Goal: Information Seeking & Learning: Learn about a topic

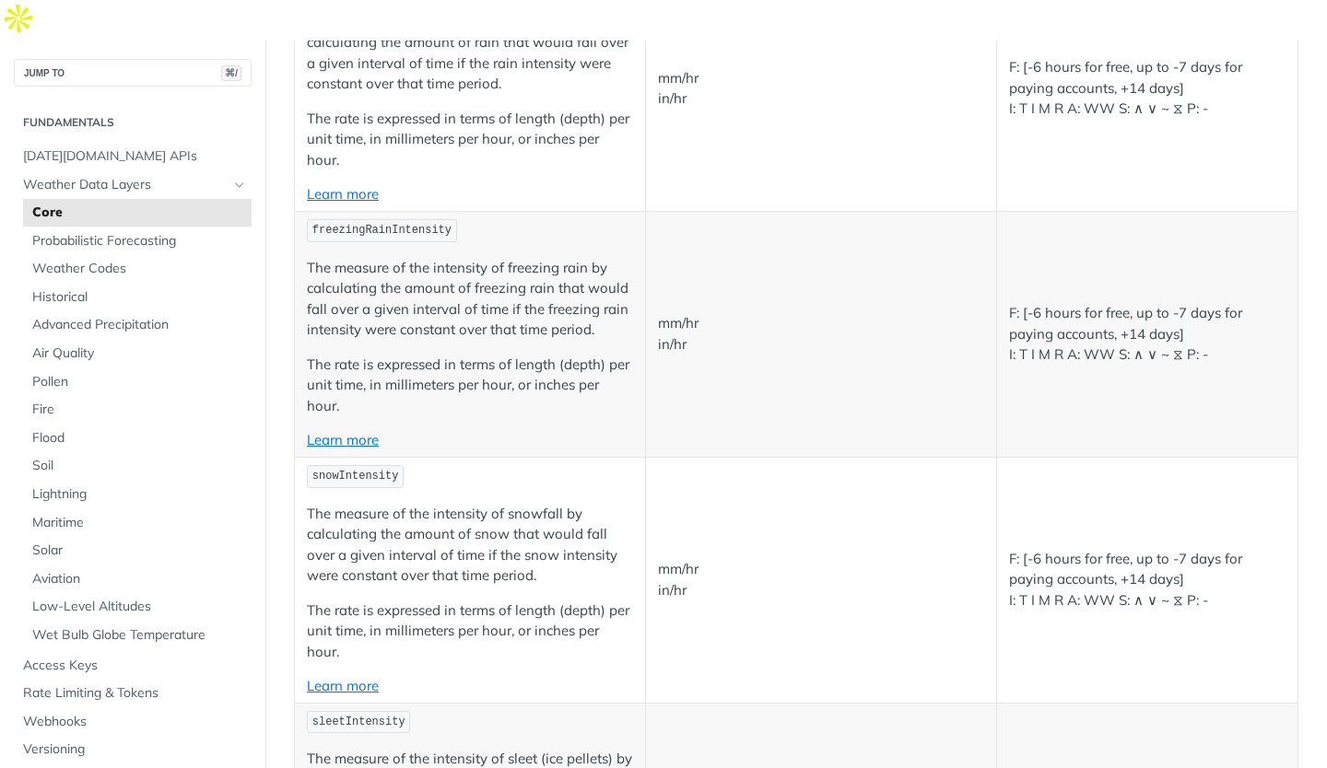
scroll to position [4354, 0]
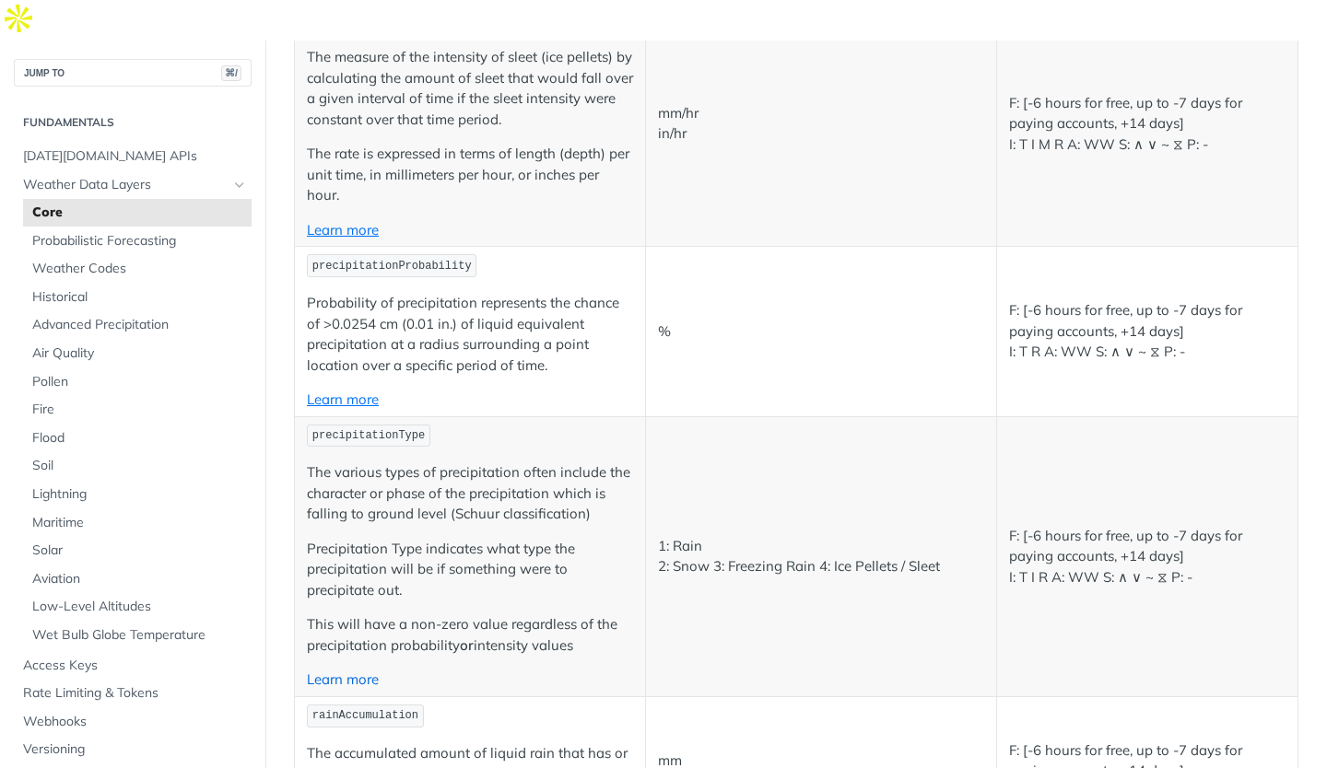
click at [366, 671] on link "Learn more" at bounding box center [343, 680] width 72 height 18
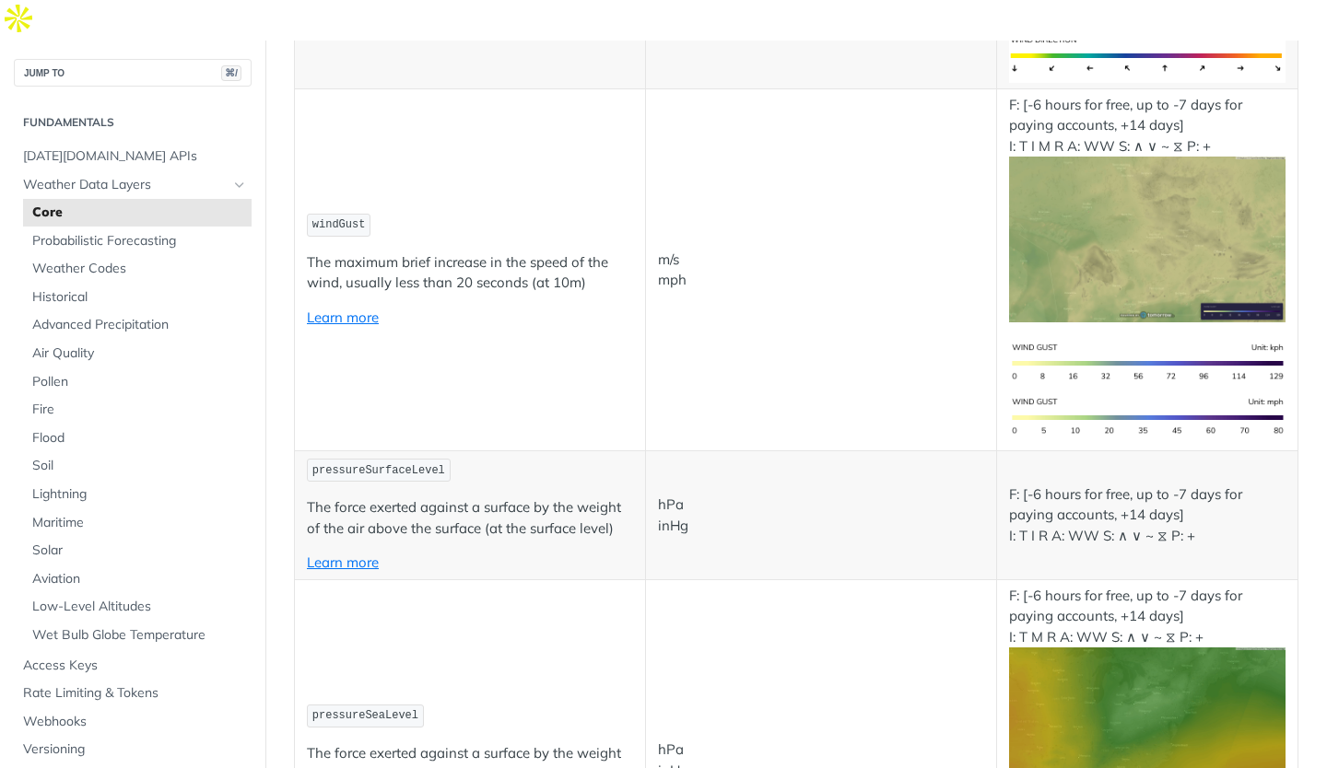
scroll to position [1880, 0]
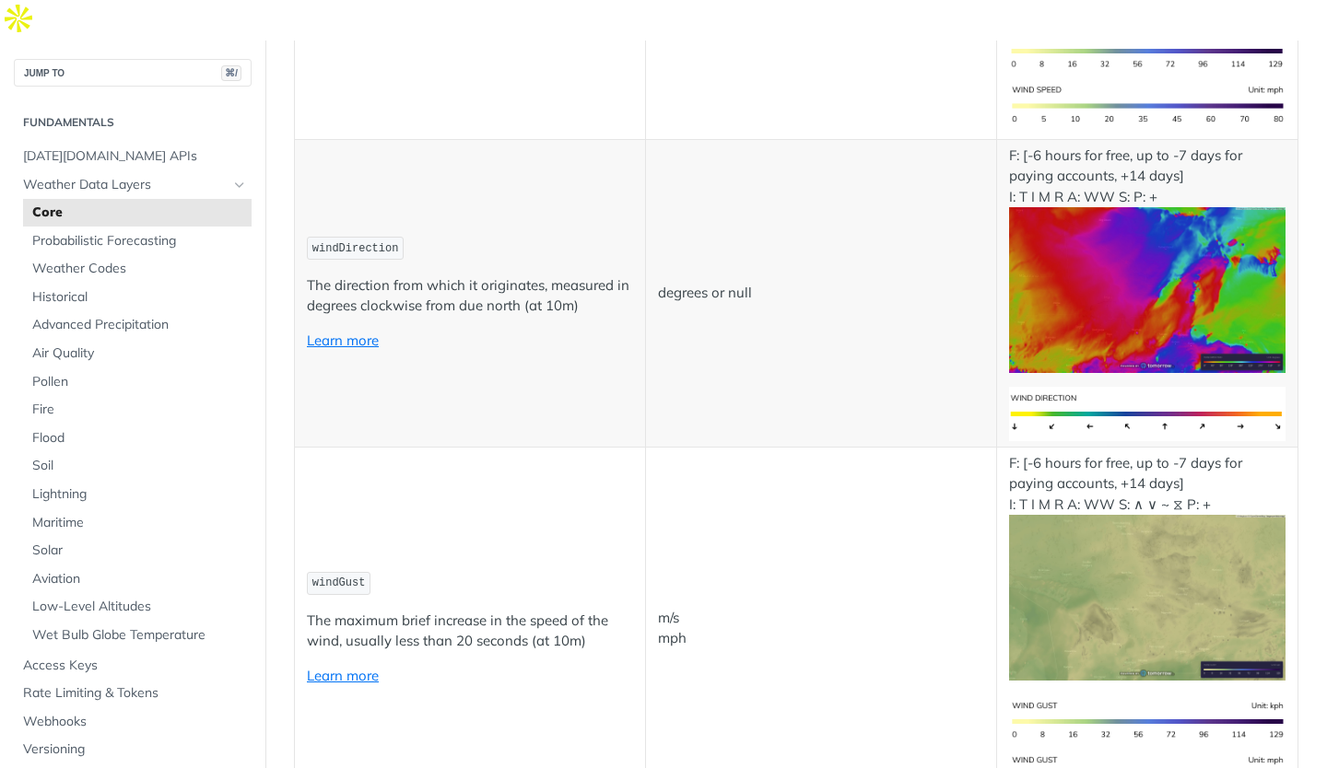
click at [478, 139] on td "windDirection The direction from which it originates, measured in degrees clock…" at bounding box center [470, 293] width 351 height 308
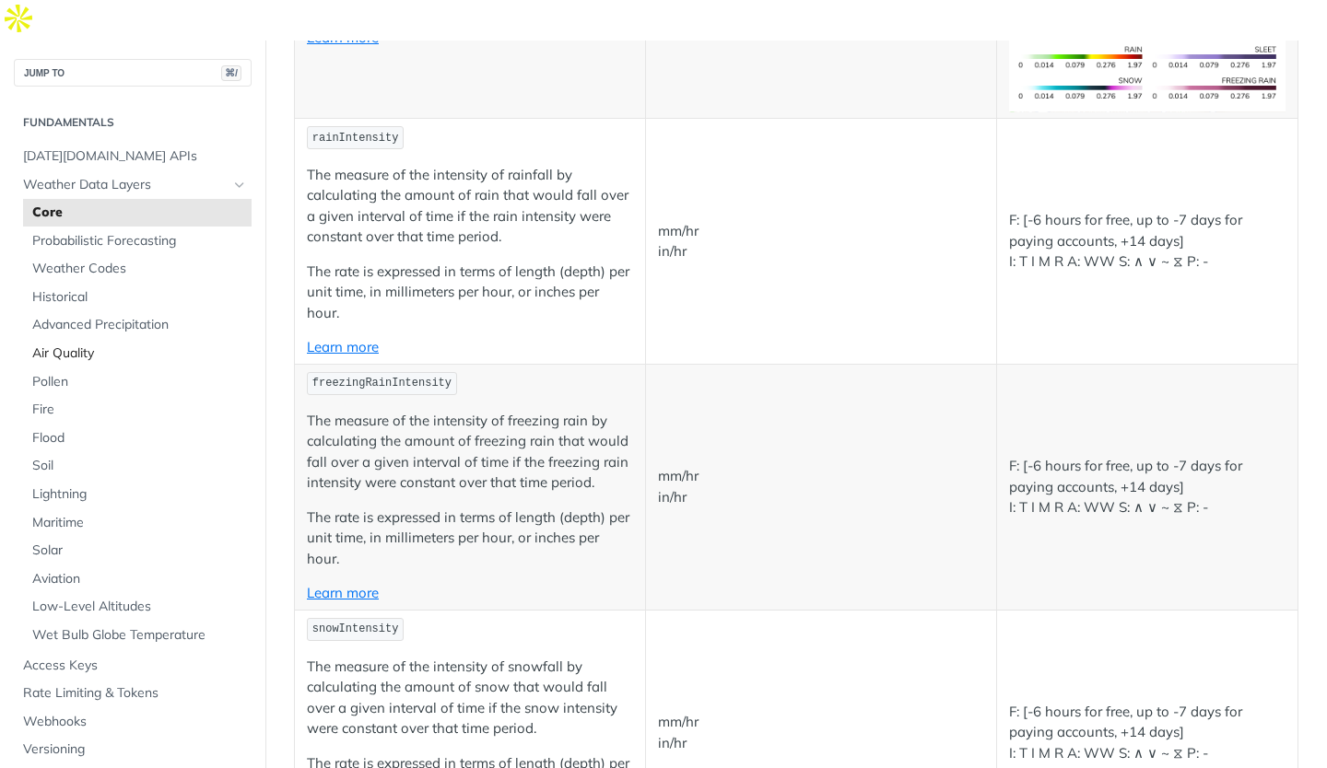
scroll to position [3878, 0]
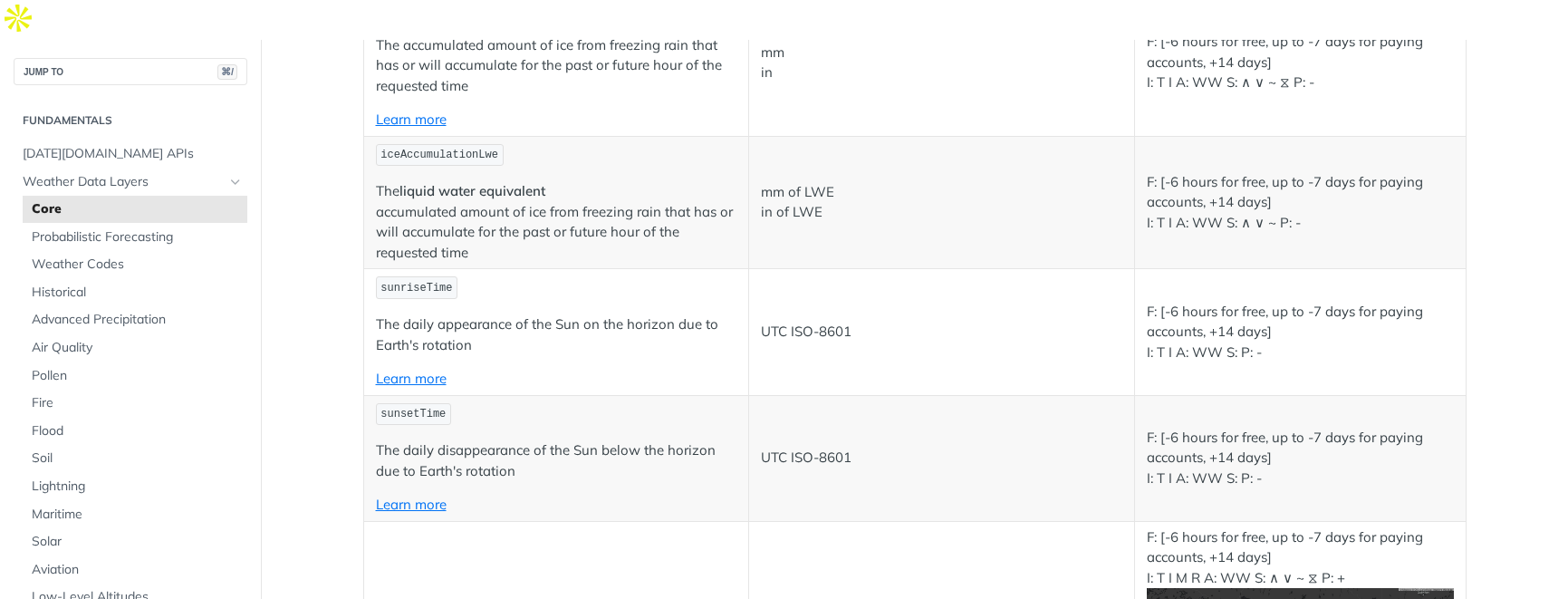
scroll to position [6164, 0]
click at [166, 256] on span "Weather Codes" at bounding box center [137, 265] width 211 height 18
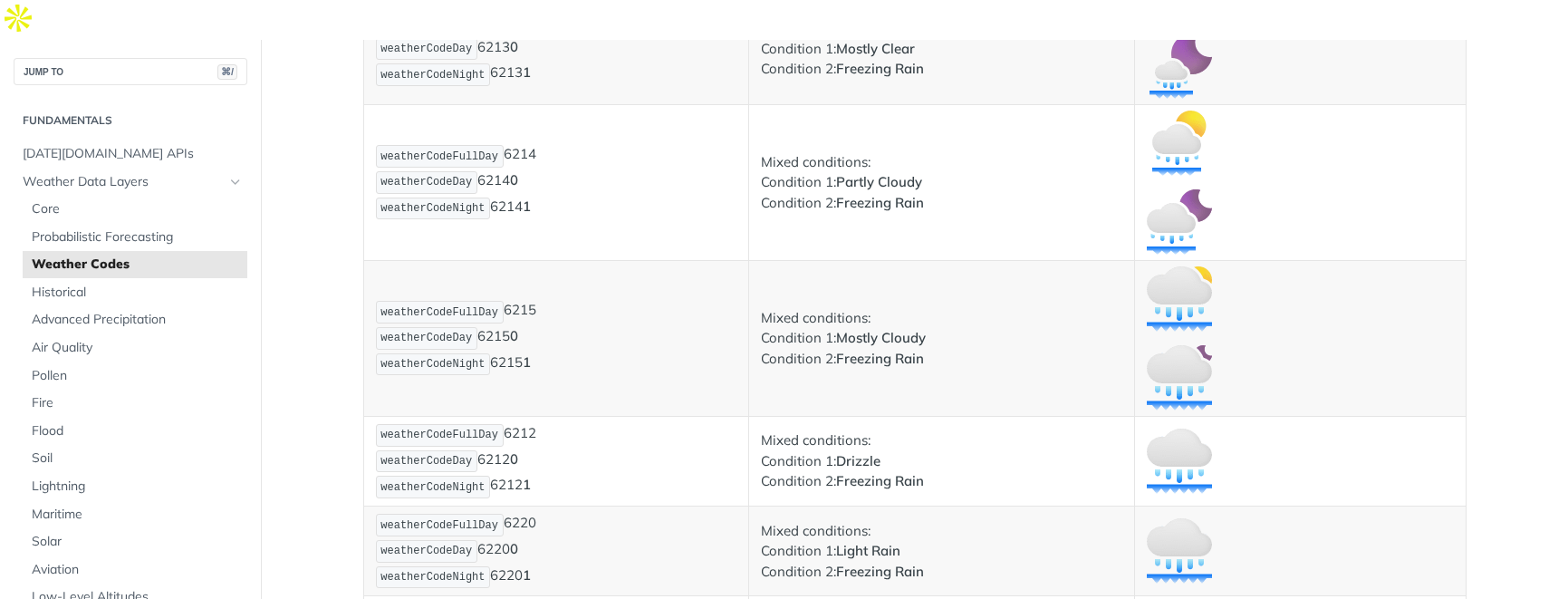
scroll to position [6924, 0]
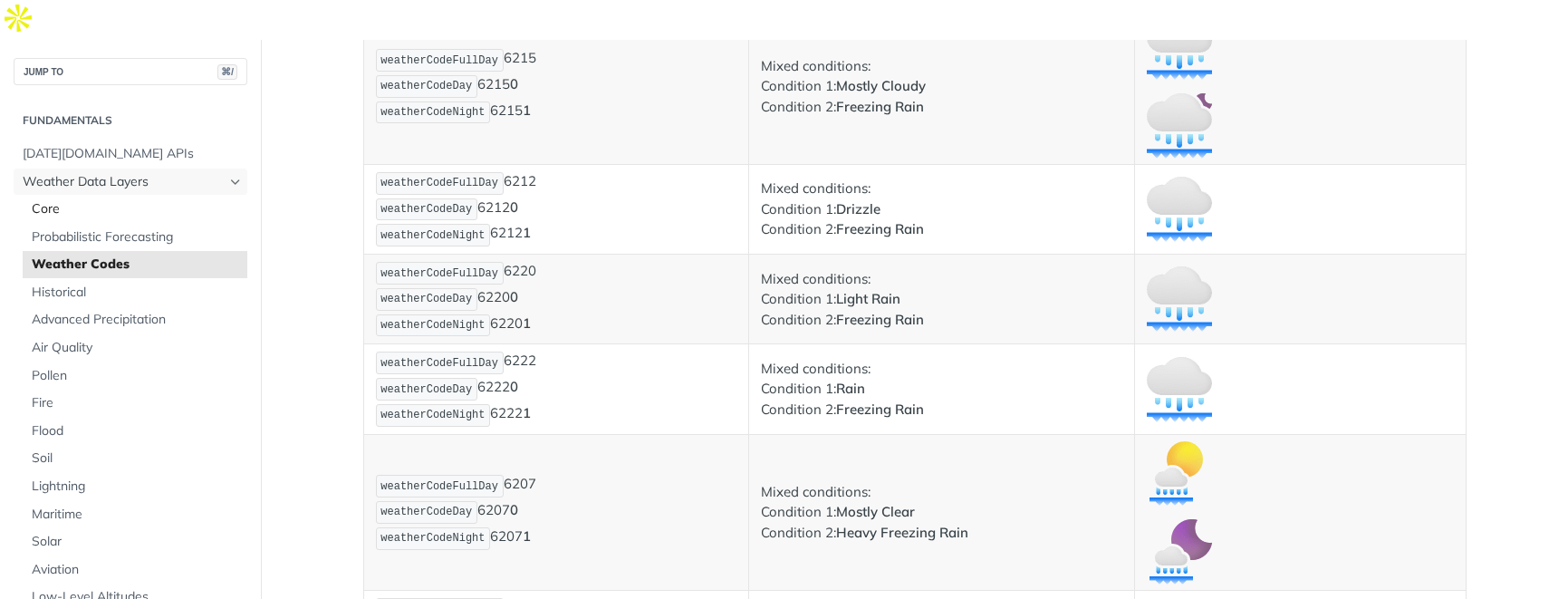
click at [82, 168] on link "Weather Data Layers" at bounding box center [131, 182] width 234 height 28
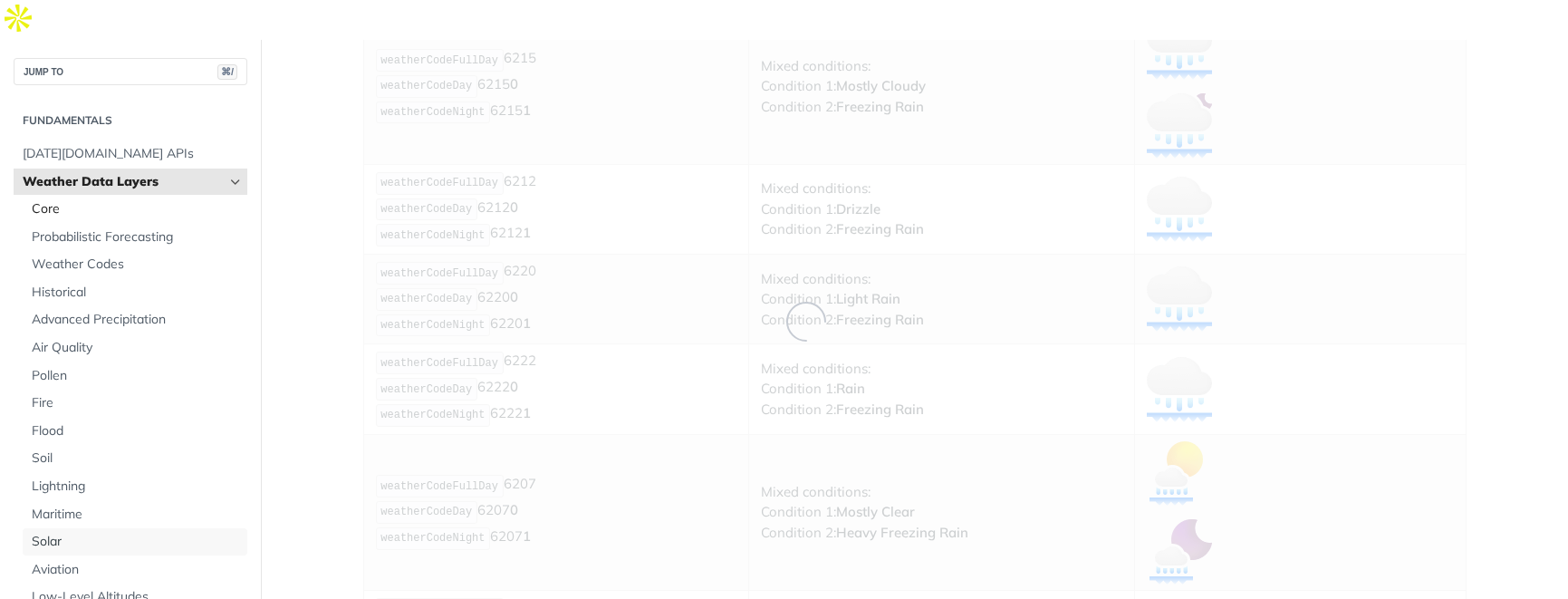
click at [76, 533] on span "Solar" at bounding box center [137, 542] width 211 height 18
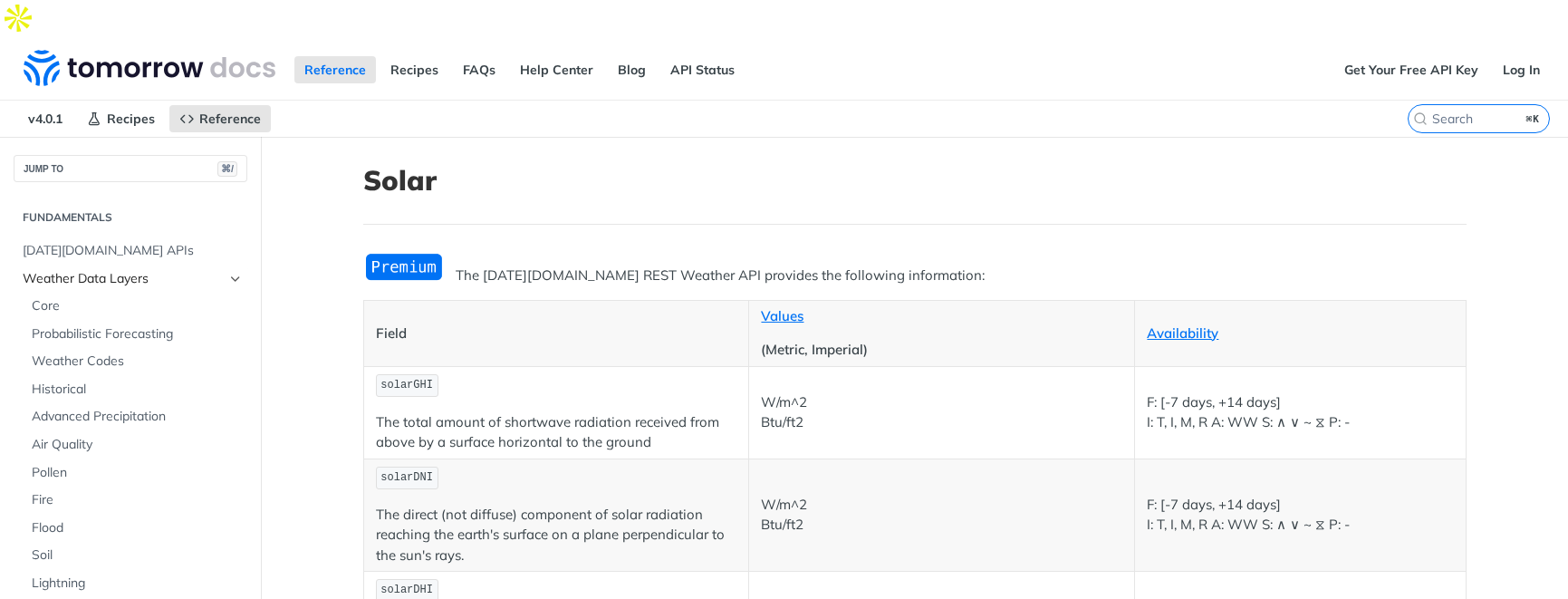
click at [93, 270] on span "Weather Data Layers" at bounding box center [123, 279] width 202 height 18
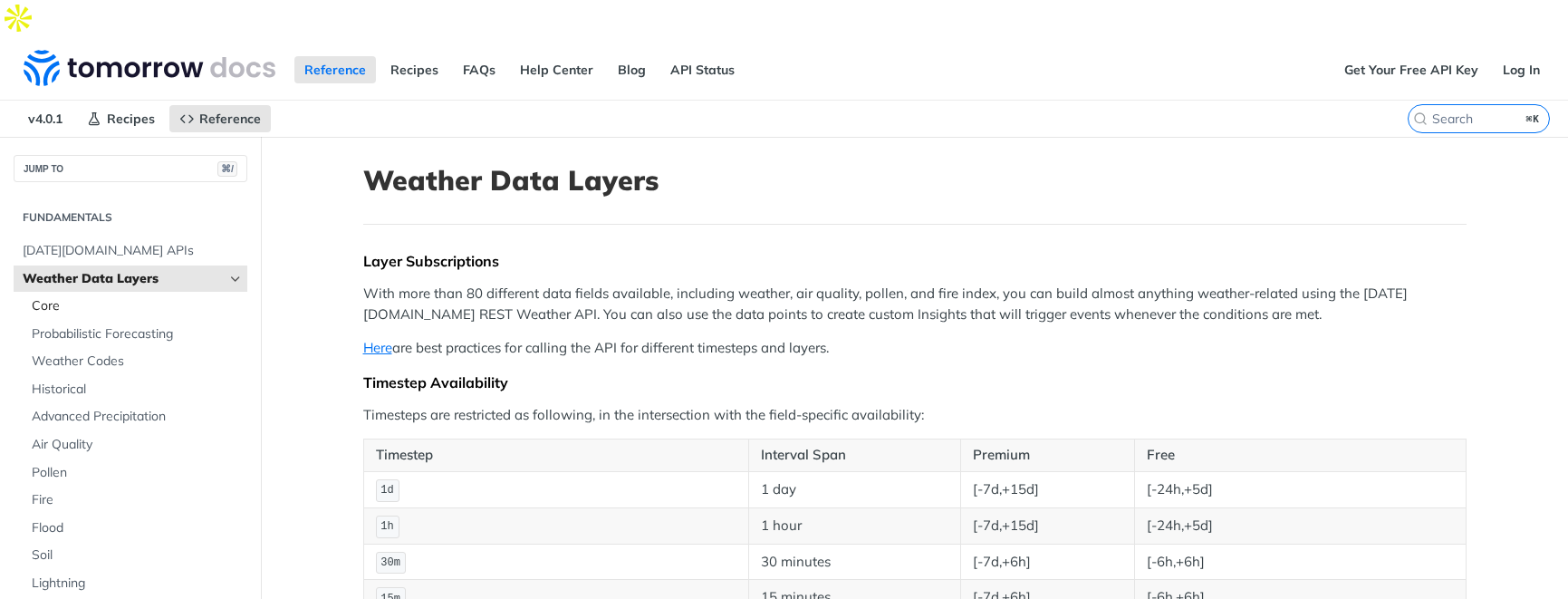
click at [87, 297] on span "Core" at bounding box center [137, 306] width 211 height 18
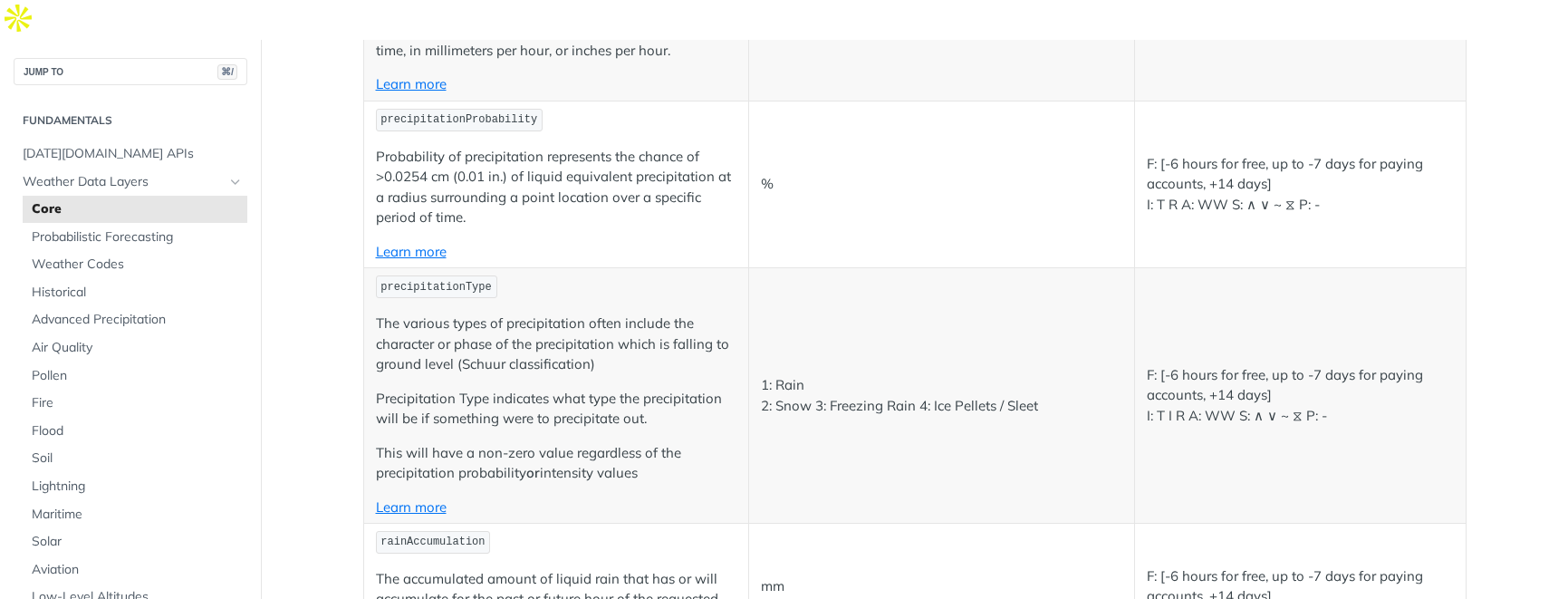
scroll to position [4615, 0]
